Goal: Task Accomplishment & Management: Manage account settings

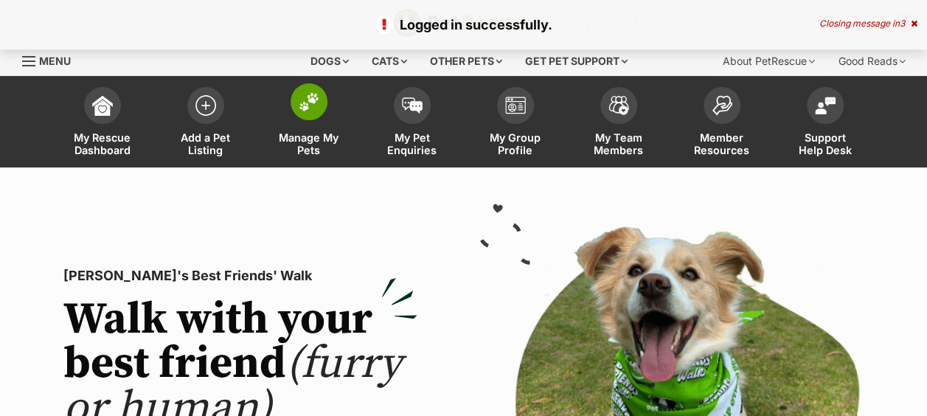
click at [325, 129] on link "Manage My Pets" at bounding box center [308, 124] width 103 height 88
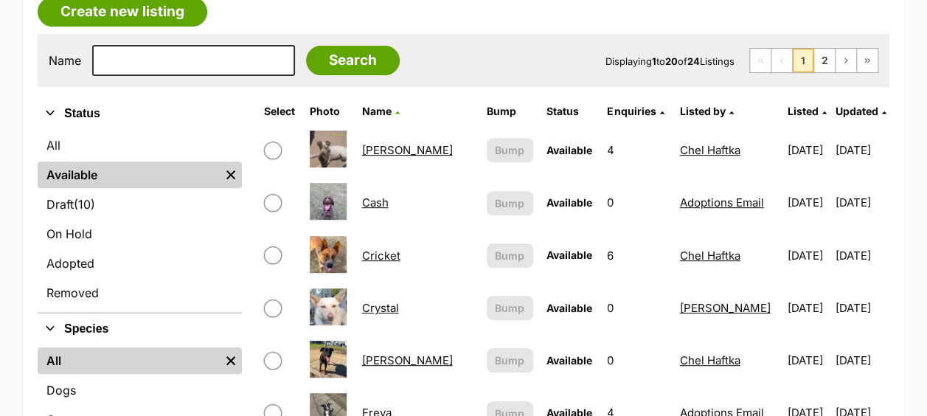
scroll to position [295, 0]
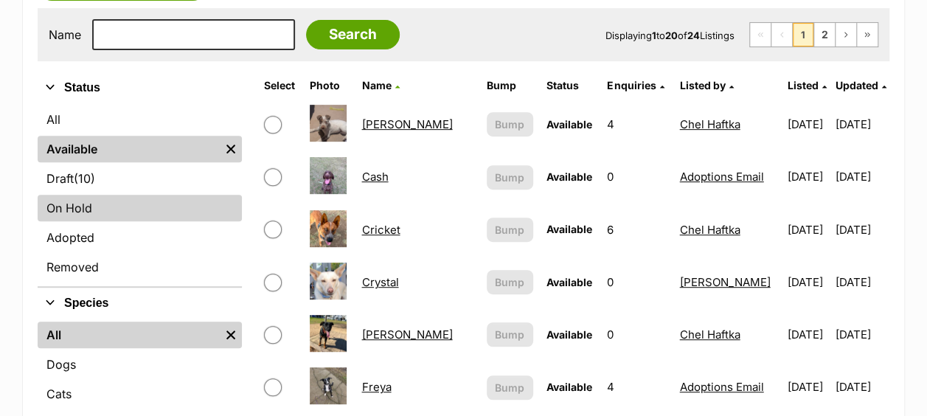
click at [74, 204] on link "On Hold" at bounding box center [140, 208] width 204 height 27
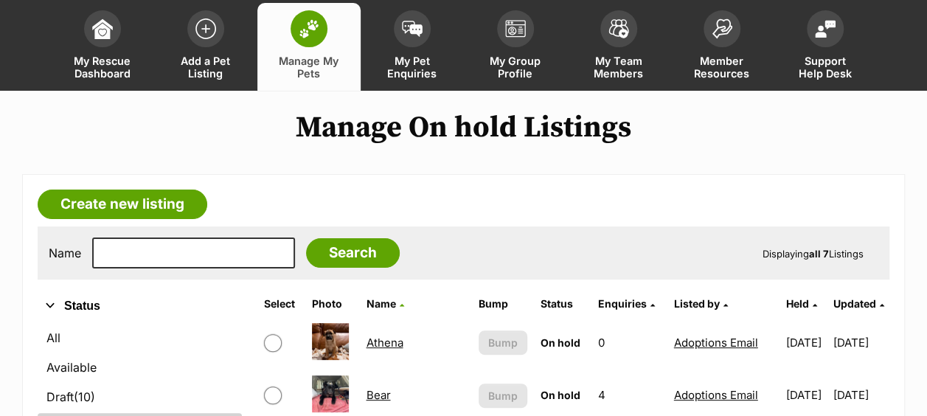
scroll to position [147, 0]
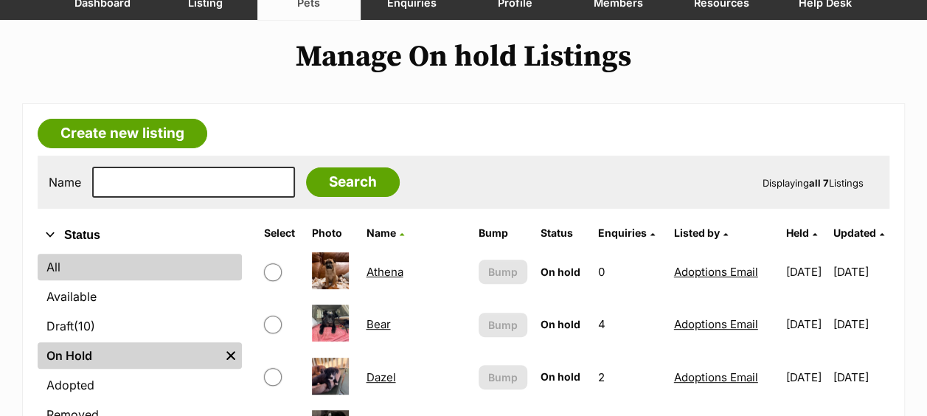
click at [57, 263] on link "All" at bounding box center [140, 267] width 204 height 27
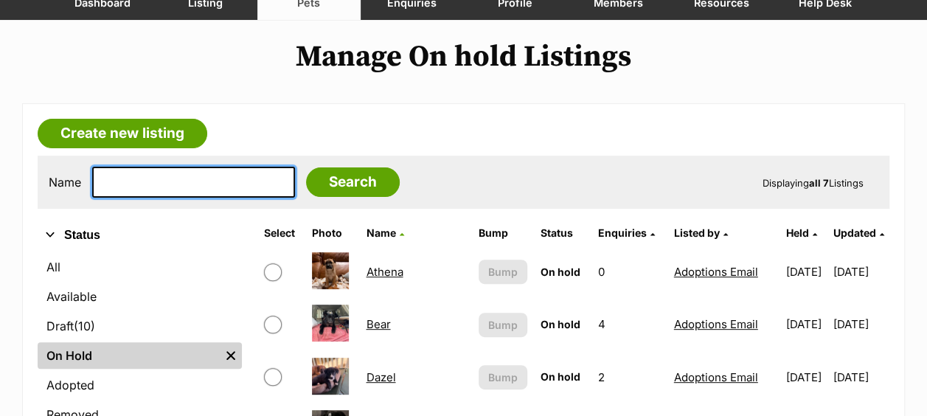
click at [120, 185] on input "text" at bounding box center [193, 182] width 203 height 31
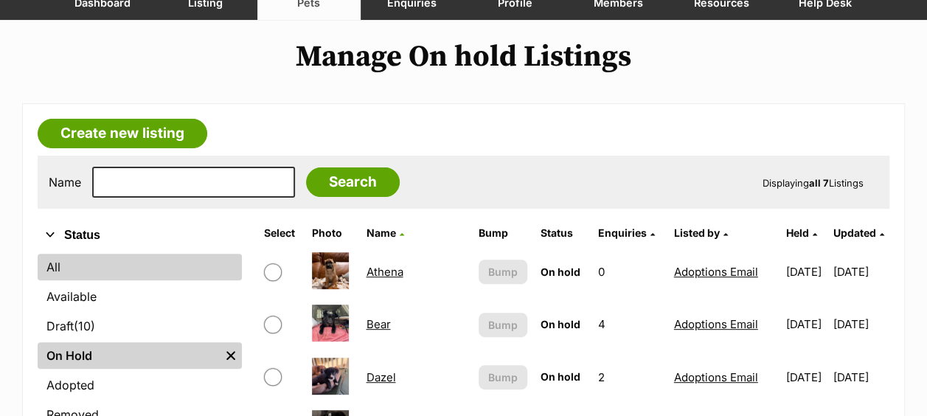
click at [75, 264] on link "All" at bounding box center [140, 267] width 204 height 27
click at [57, 267] on link "All" at bounding box center [140, 267] width 204 height 27
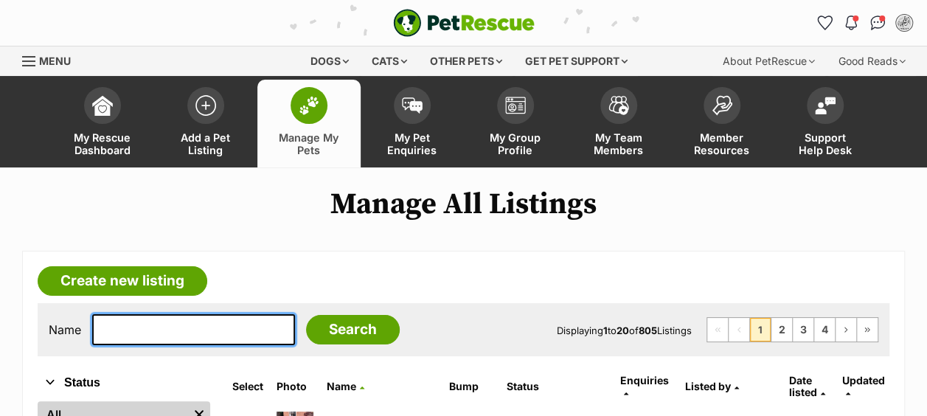
click at [171, 328] on input "text" at bounding box center [193, 329] width 203 height 31
type input "hunter"
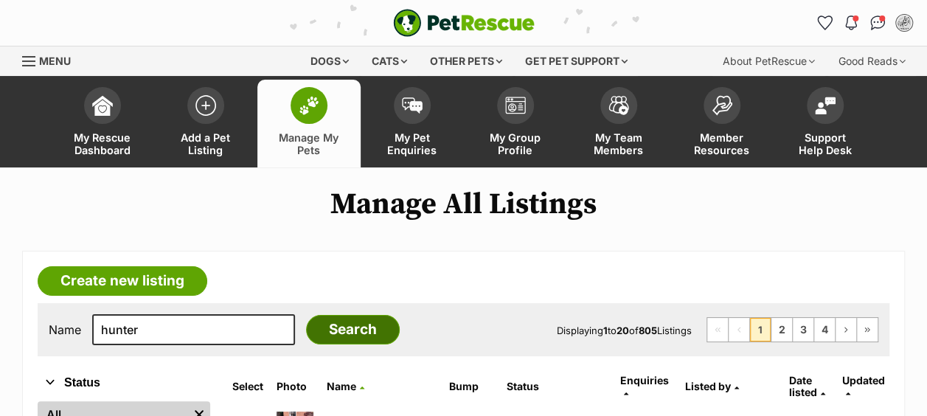
click at [324, 333] on input "Search" at bounding box center [353, 329] width 94 height 29
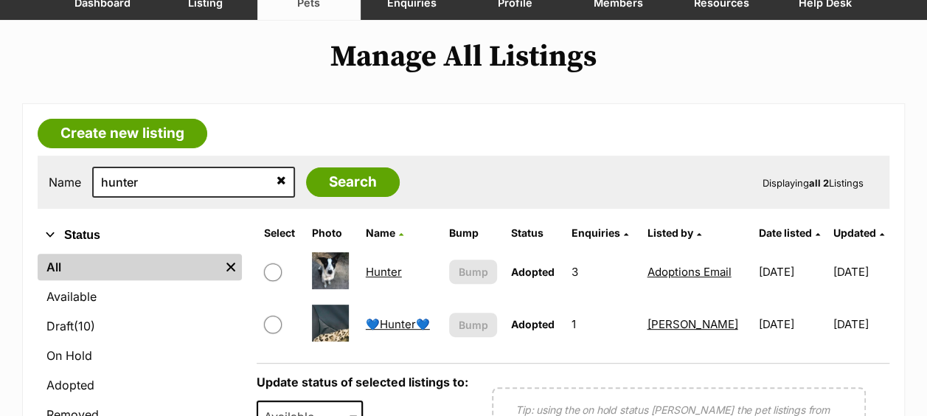
click at [393, 270] on link "Hunter" at bounding box center [384, 272] width 36 height 14
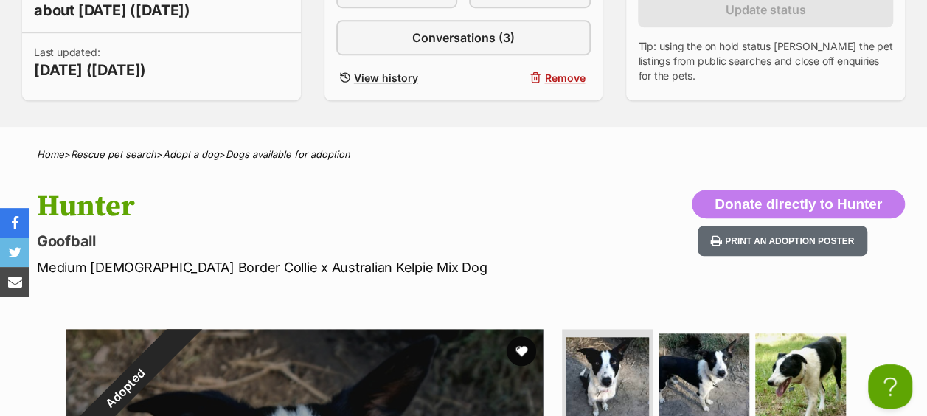
scroll to position [442, 0]
